Goal: Use online tool/utility

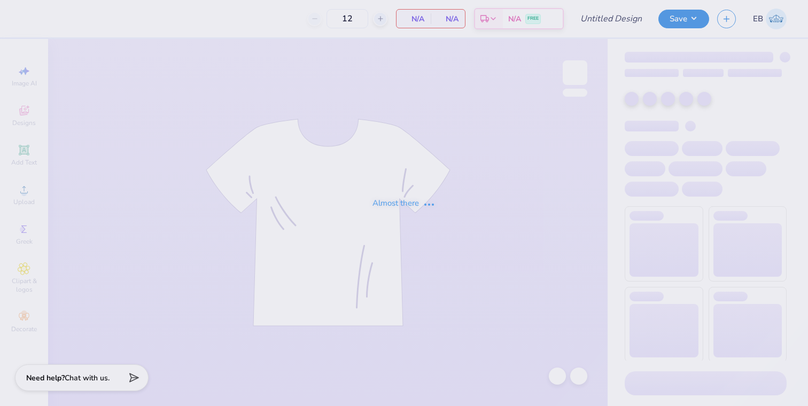
type input "Sigma Kappa Parent's Weekend"
type input "24"
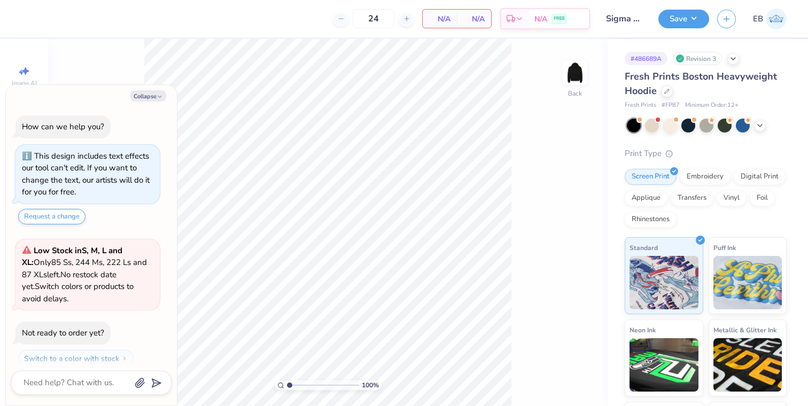
scroll to position [30, 0]
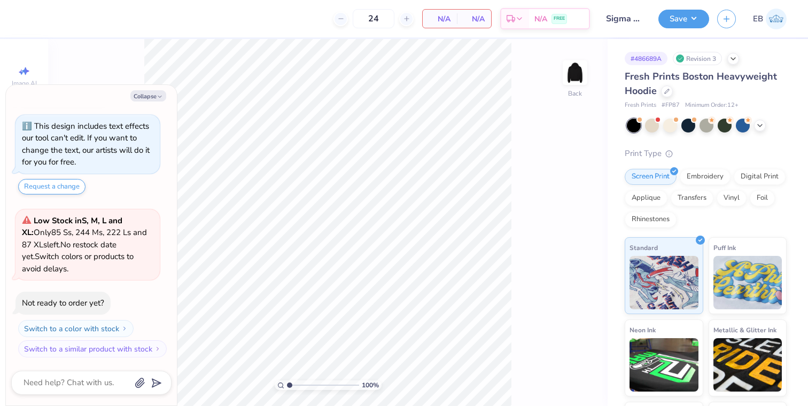
type textarea "x"
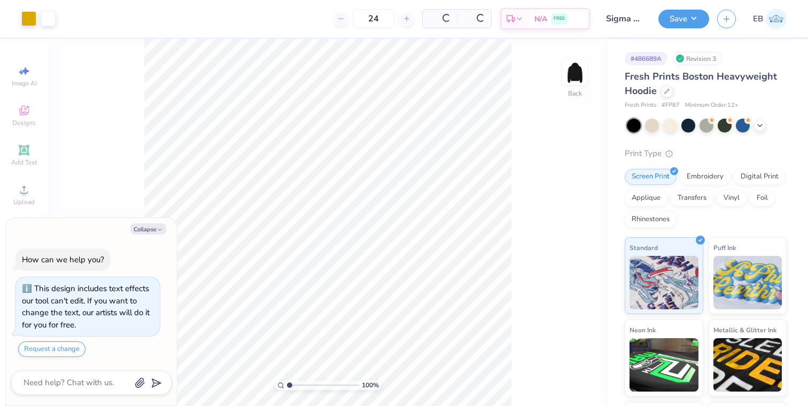
scroll to position [30, 0]
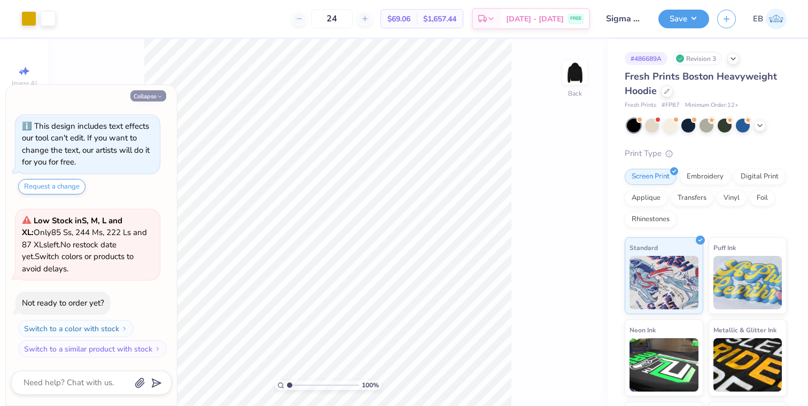
click at [155, 97] on button "Collapse" at bounding box center [148, 95] width 36 height 11
type textarea "x"
